Goal: Transaction & Acquisition: Subscribe to service/newsletter

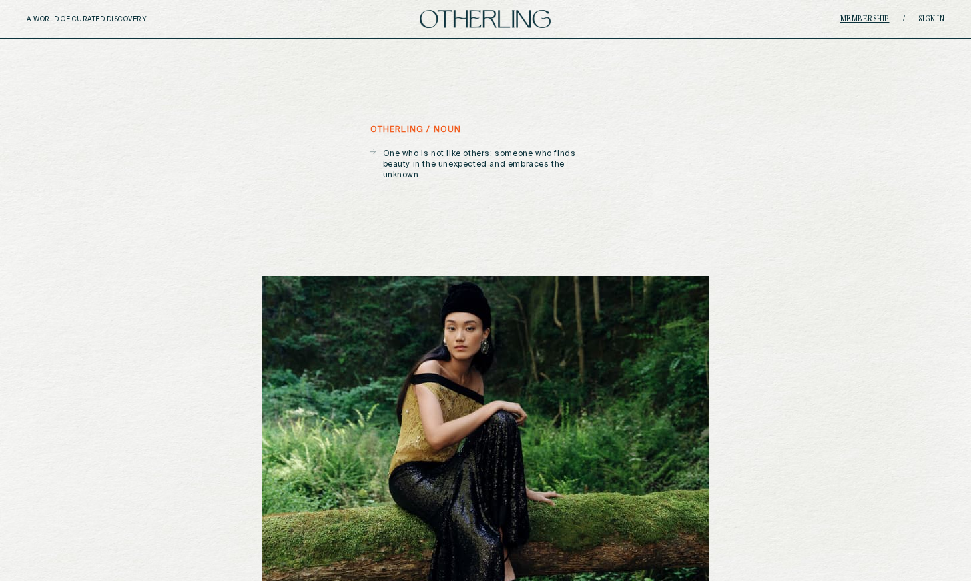
click at [876, 16] on link "Membership" at bounding box center [864, 19] width 49 height 8
